Goal: Information Seeking & Learning: Learn about a topic

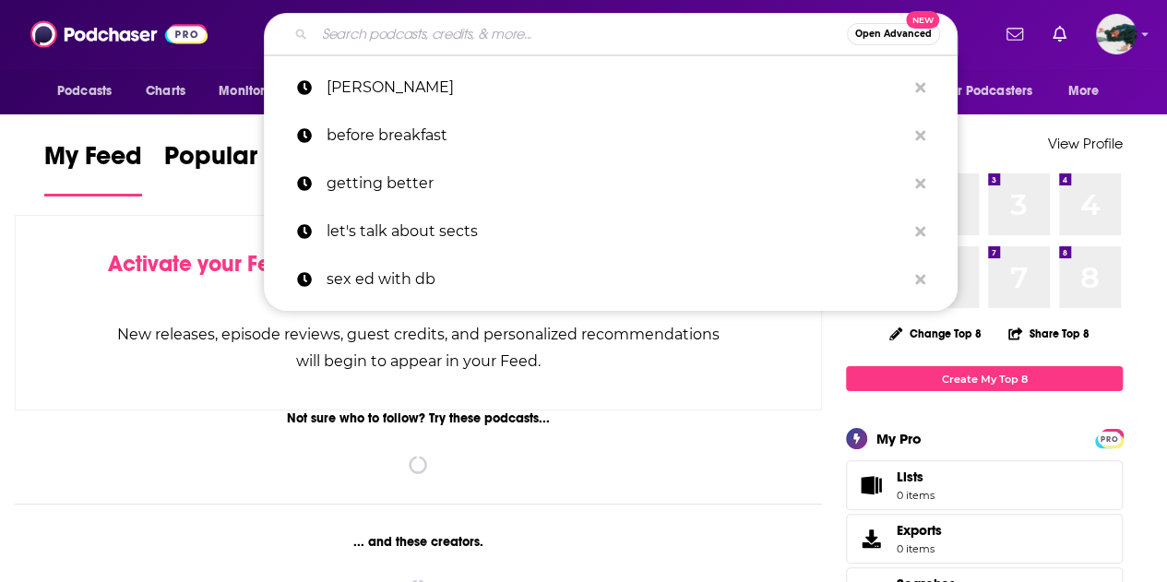
click at [571, 46] on input "Search podcasts, credits, & more..." at bounding box center [581, 34] width 532 height 30
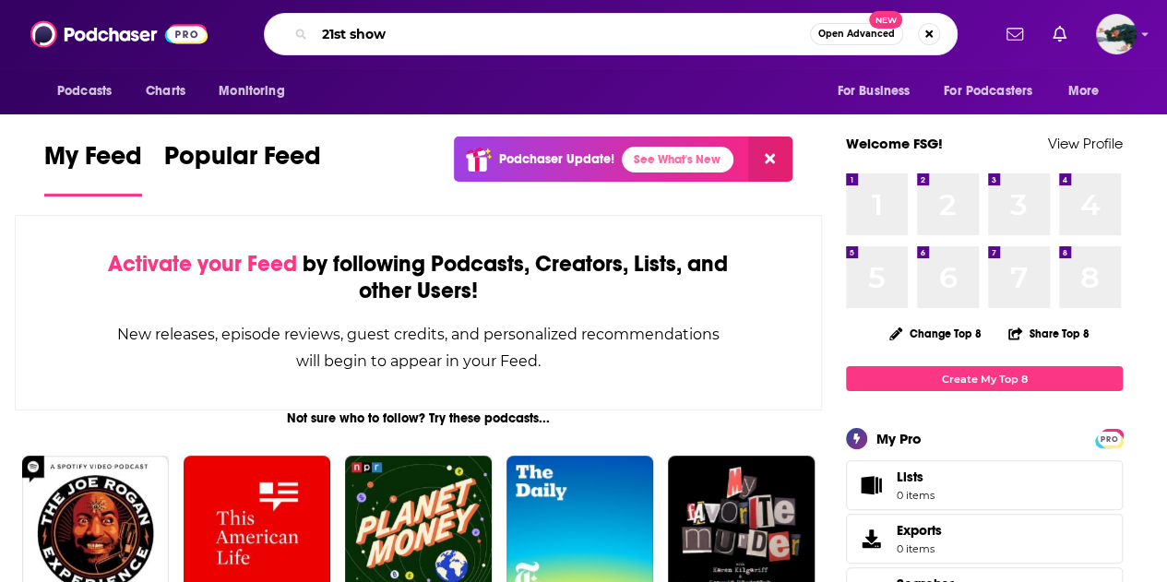
type input "21st show"
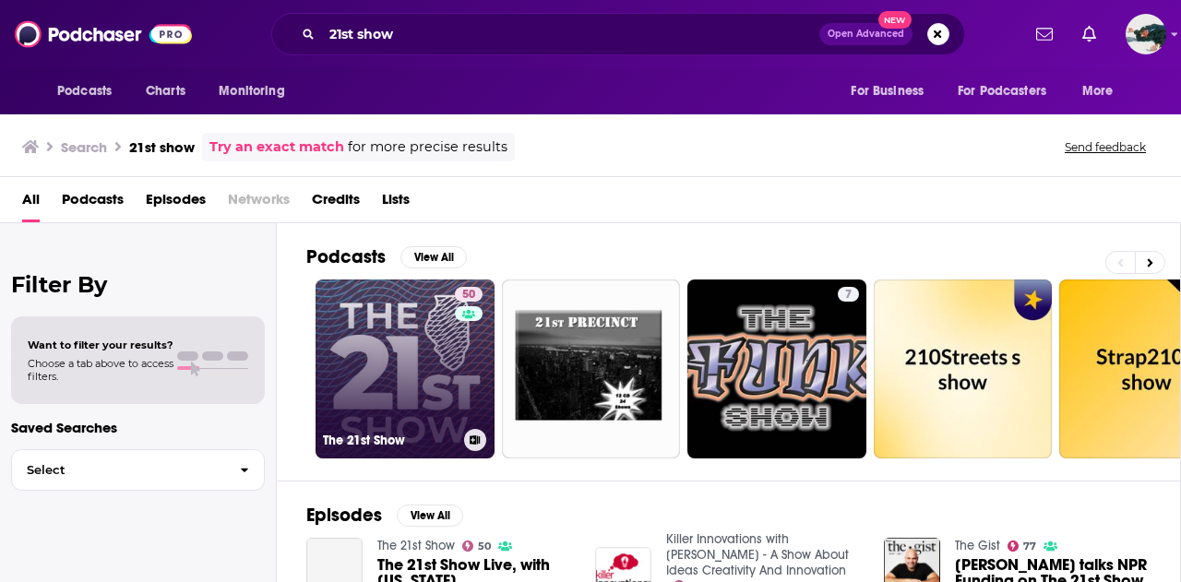
click at [388, 319] on link "50 The 21st Show" at bounding box center [405, 369] width 179 height 179
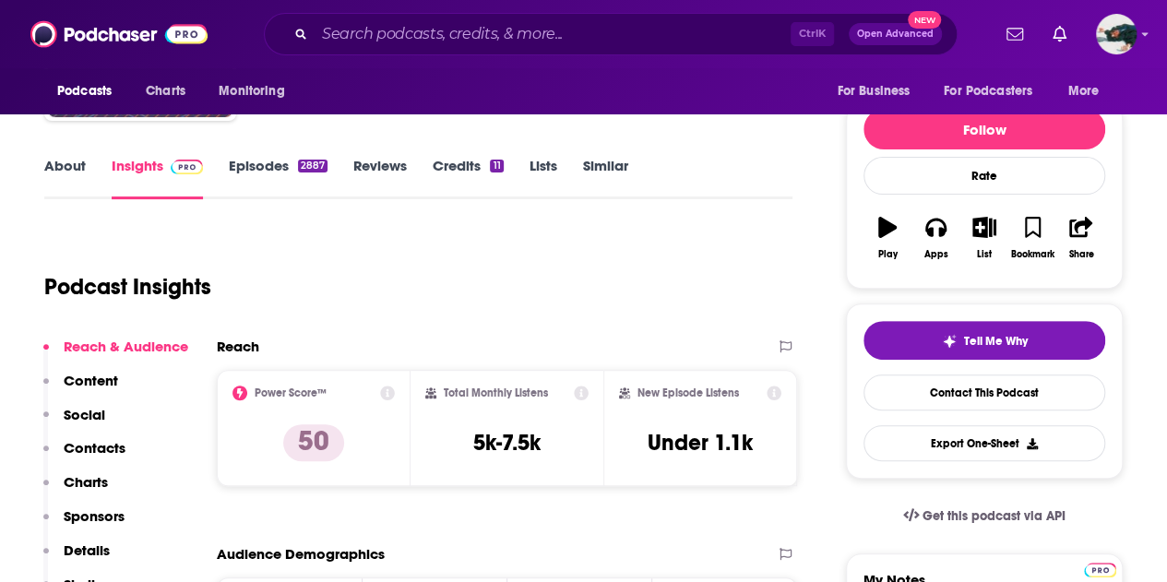
scroll to position [148, 0]
